Goal: Task Accomplishment & Management: Use online tool/utility

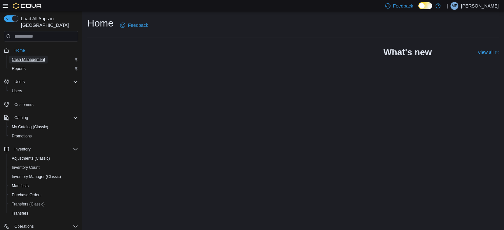
click at [31, 57] on span "Cash Management" at bounding box center [28, 59] width 33 height 5
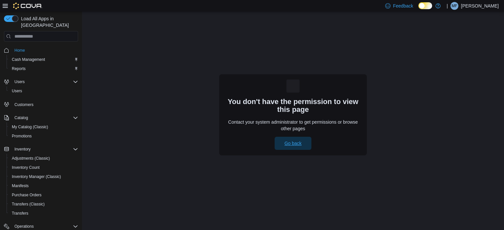
click at [289, 145] on span "Go back" at bounding box center [292, 143] width 17 height 7
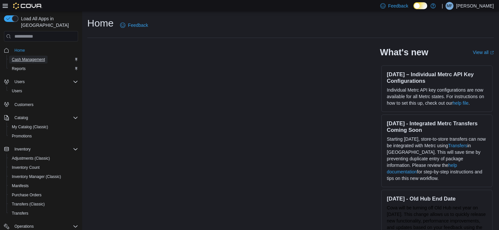
click at [36, 57] on span "Cash Management" at bounding box center [28, 59] width 33 height 5
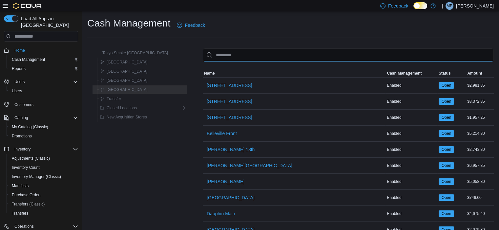
drag, startPoint x: 200, startPoint y: 48, endPoint x: 224, endPoint y: 54, distance: 25.1
click at [224, 54] on input "This is a search bar. As you type, the results lower in the page will automatic…" at bounding box center [348, 55] width 291 height 13
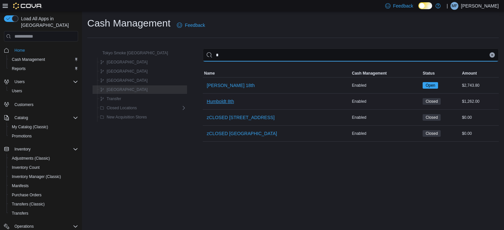
type input "*"
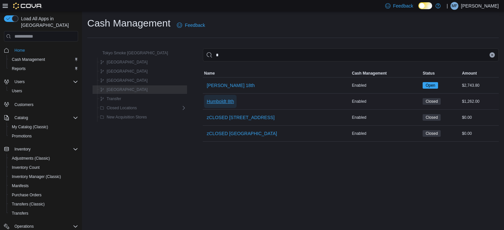
click at [207, 103] on span "Humboldt 8th" at bounding box center [220, 101] width 27 height 7
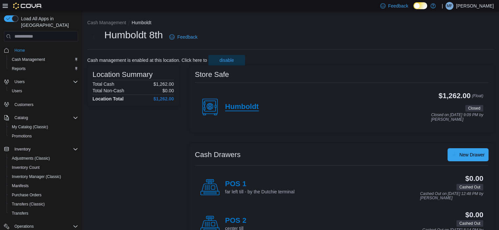
click at [248, 109] on h4 "Humboldt" at bounding box center [242, 107] width 34 height 9
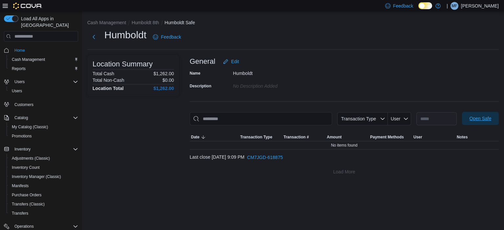
click at [485, 122] on span "Open Safe" at bounding box center [480, 118] width 22 height 7
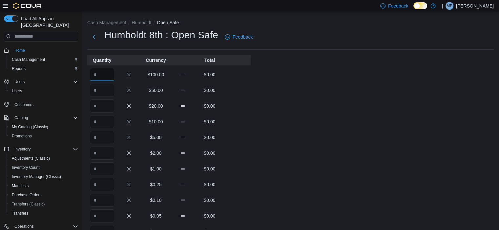
click at [108, 77] on input "Quantity" at bounding box center [102, 74] width 24 height 13
type input "*"
type input "**"
type input "***"
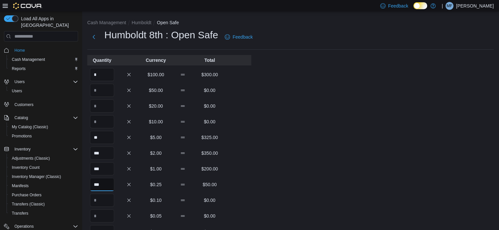
type input "***"
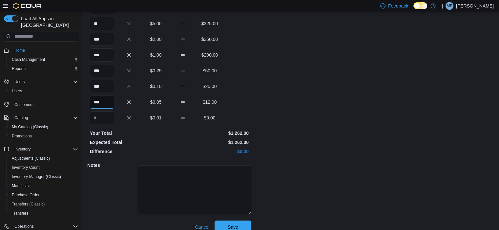
scroll to position [123, 0]
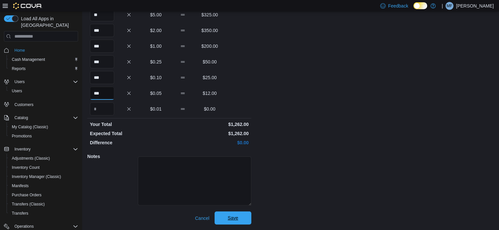
type input "***"
click at [239, 216] on span "Save" at bounding box center [232, 218] width 29 height 13
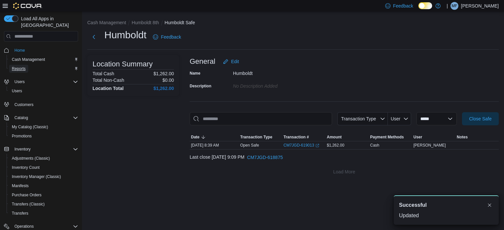
click at [26, 65] on link "Reports" at bounding box center [18, 69] width 19 height 8
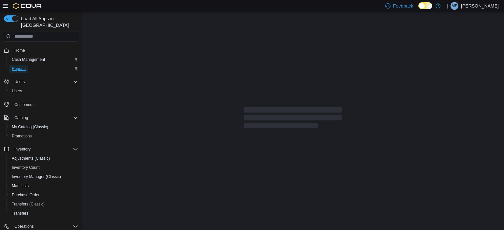
click at [22, 66] on span "Reports" at bounding box center [19, 68] width 14 height 5
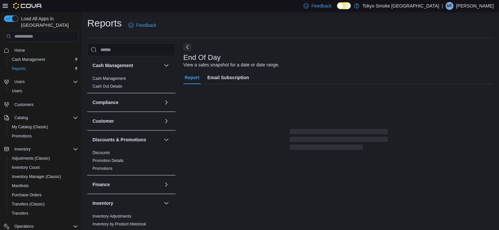
scroll to position [4, 0]
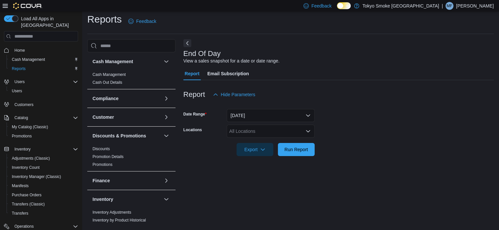
click at [269, 130] on div "All Locations" at bounding box center [271, 131] width 88 height 13
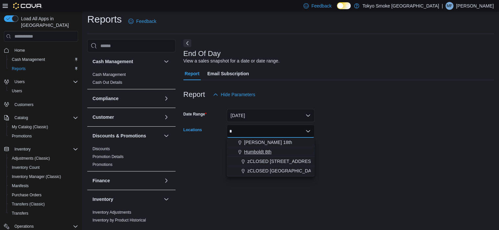
type input "*"
click at [260, 151] on span "Humboldt 8th" at bounding box center [257, 152] width 27 height 7
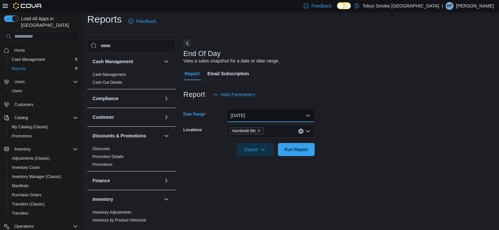
click at [264, 112] on button "[DATE]" at bounding box center [271, 115] width 88 height 13
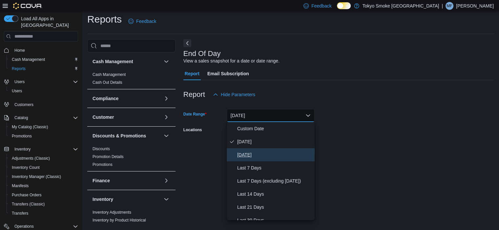
click at [248, 157] on span "[DATE]" at bounding box center [274, 155] width 75 height 8
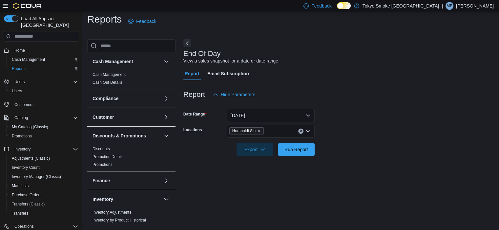
click at [341, 146] on form "Date Range [DATE] Locations Humboldt 8th Export Run Report" at bounding box center [338, 128] width 310 height 55
click at [299, 149] on span "Run Report" at bounding box center [296, 149] width 24 height 7
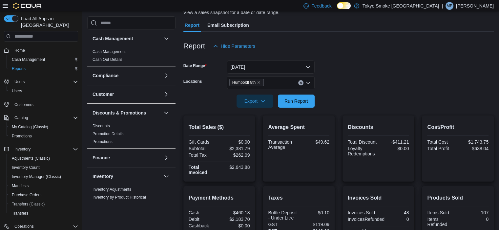
scroll to position [102, 0]
